Goal: Information Seeking & Learning: Learn about a topic

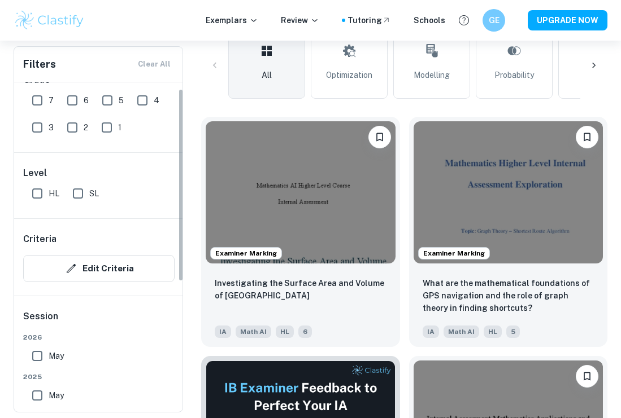
scroll to position [25, 0]
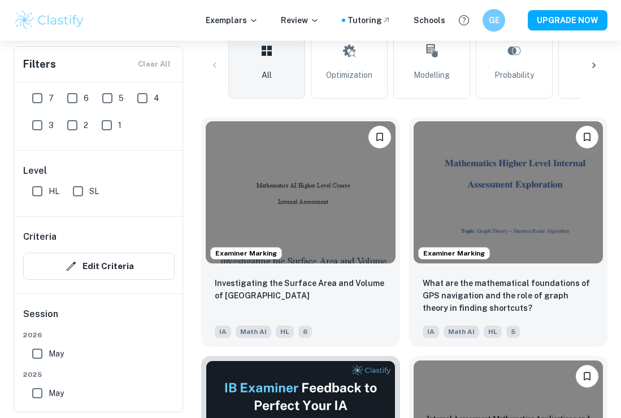
click at [80, 185] on input "SL" at bounding box center [78, 191] width 23 height 23
checkbox input "true"
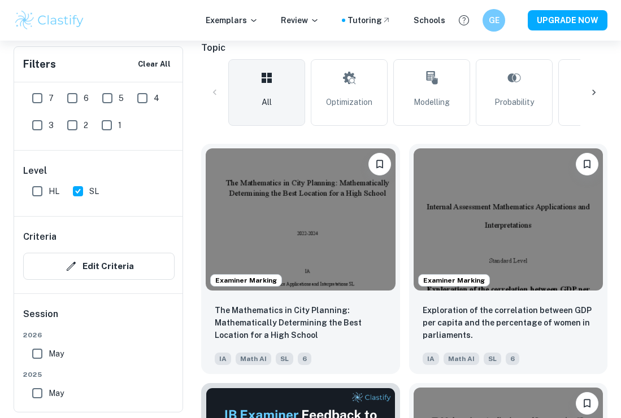
click at [597, 90] on icon at bounding box center [593, 92] width 11 height 11
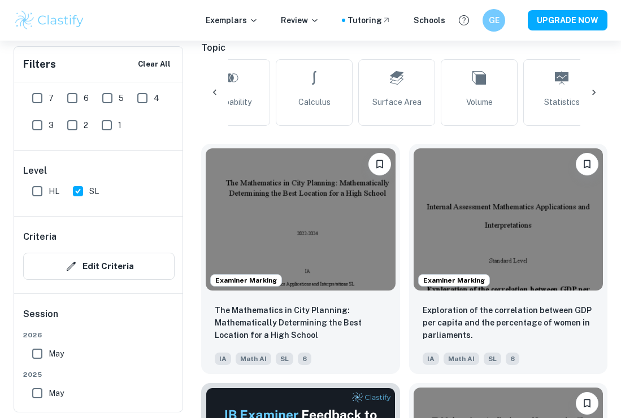
scroll to position [0, 303]
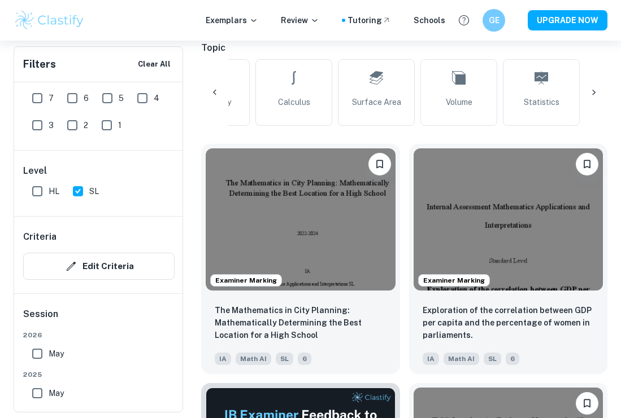
click at [588, 92] on icon at bounding box center [593, 92] width 11 height 11
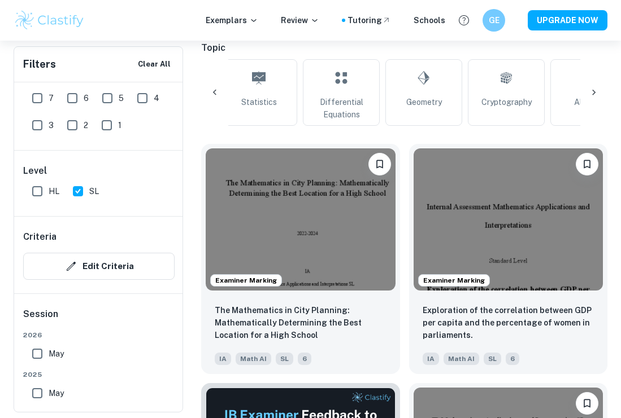
scroll to position [0, 605]
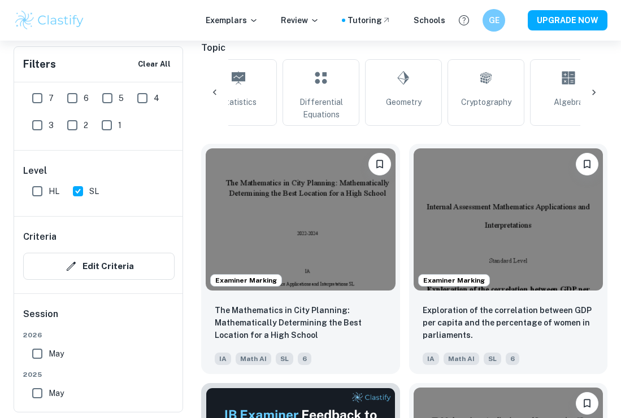
click at [588, 92] on icon at bounding box center [593, 92] width 11 height 11
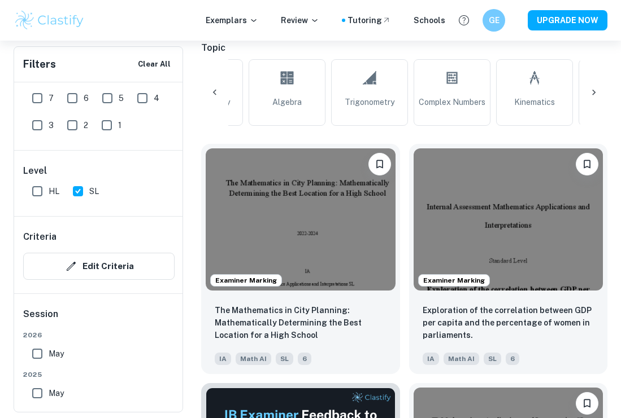
scroll to position [0, 908]
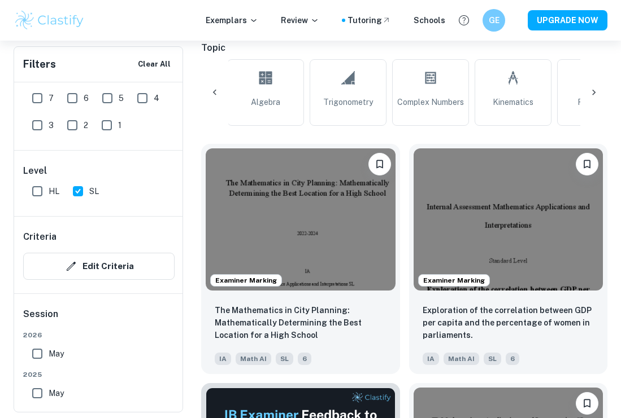
click at [588, 92] on icon at bounding box center [593, 92] width 11 height 11
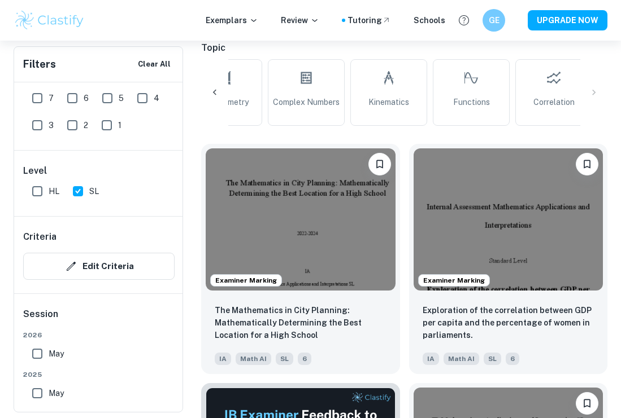
scroll to position [0, 1044]
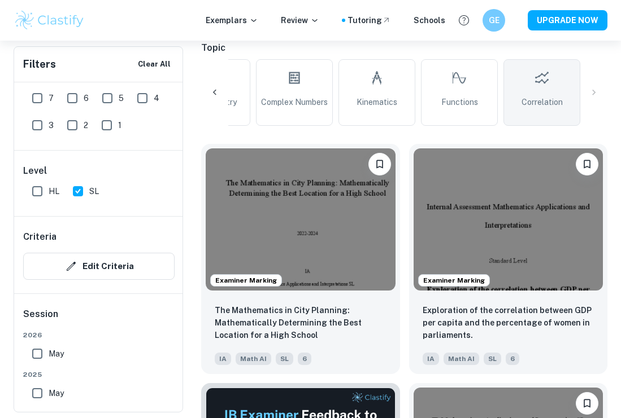
click at [561, 92] on link "Correlation" at bounding box center [541, 92] width 77 height 67
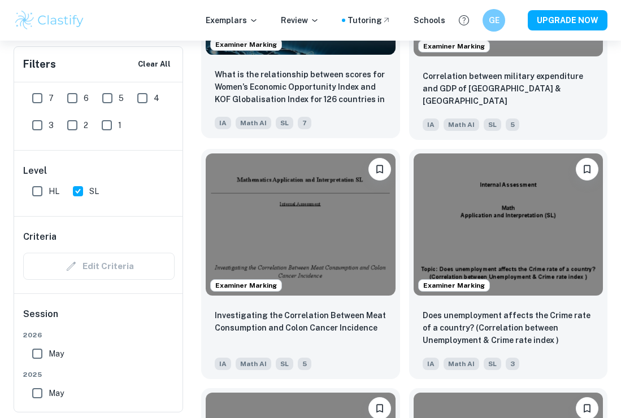
scroll to position [1948, 0]
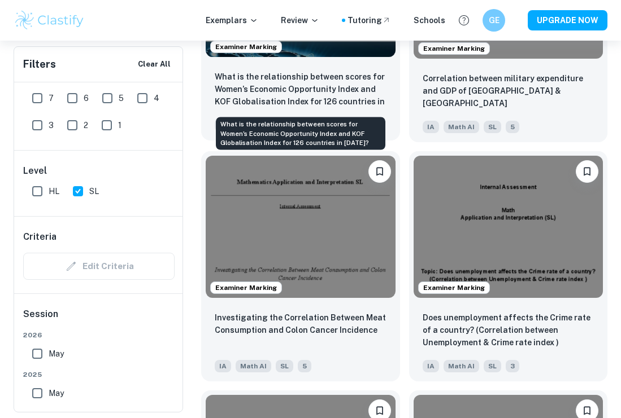
click at [319, 80] on p "What is the relationship between scores for Women’s Economic Opportunity Index …" at bounding box center [301, 90] width 172 height 38
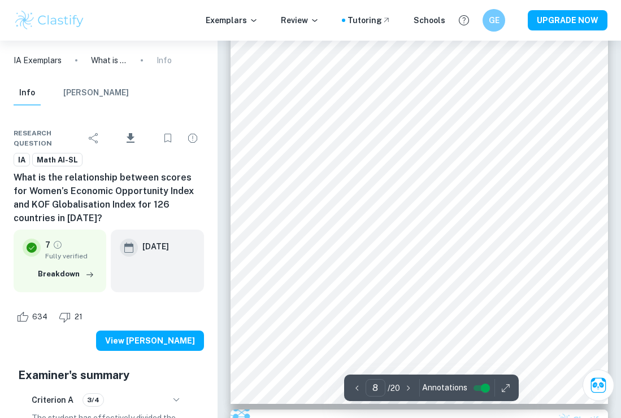
scroll to position [4081, 0]
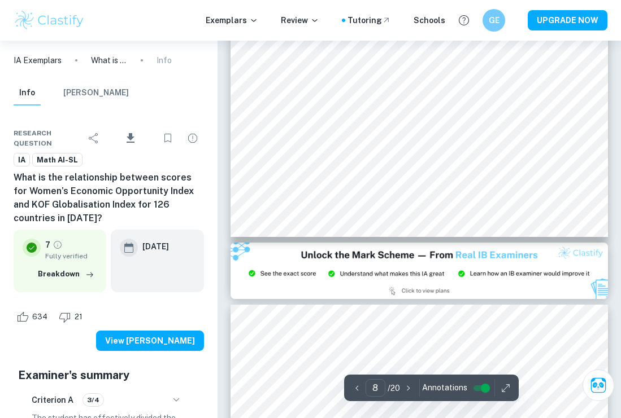
type input "9"
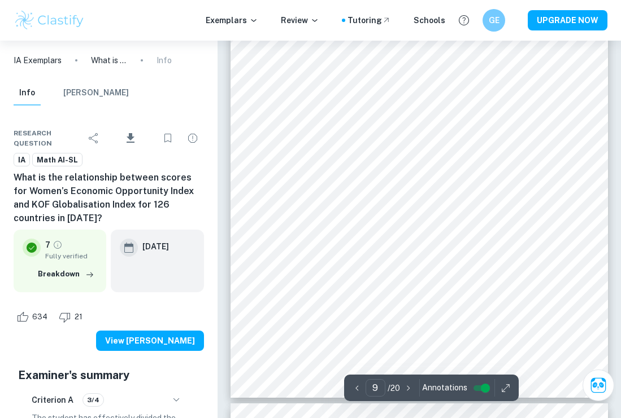
scroll to position [4686, 0]
